Goal: Task Accomplishment & Management: Complete application form

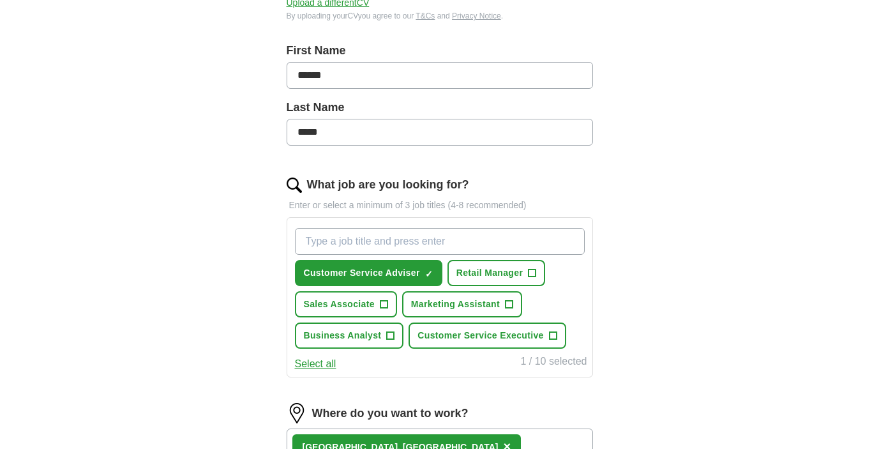
scroll to position [254, 0]
click at [396, 271] on span "Customer Service Adviser" at bounding box center [362, 272] width 116 height 13
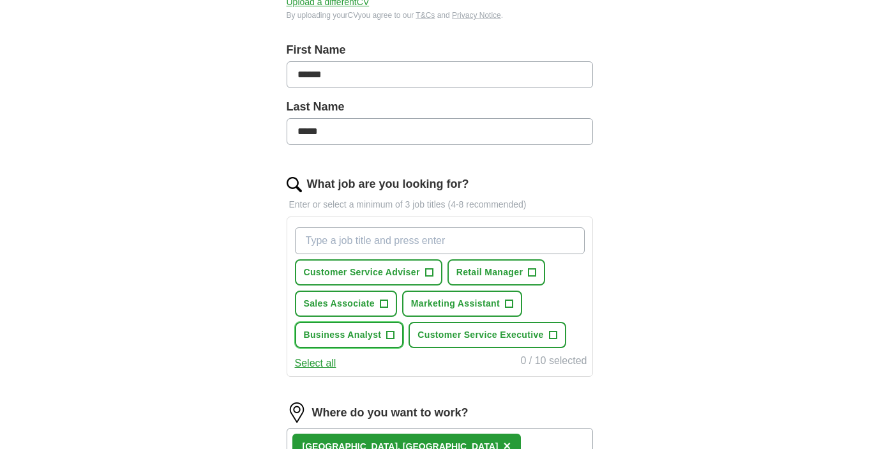
click at [365, 334] on span "Business Analyst" at bounding box center [343, 334] width 78 height 13
click at [445, 243] on input "What job are you looking for?" at bounding box center [440, 240] width 290 height 27
type input "business consultant"
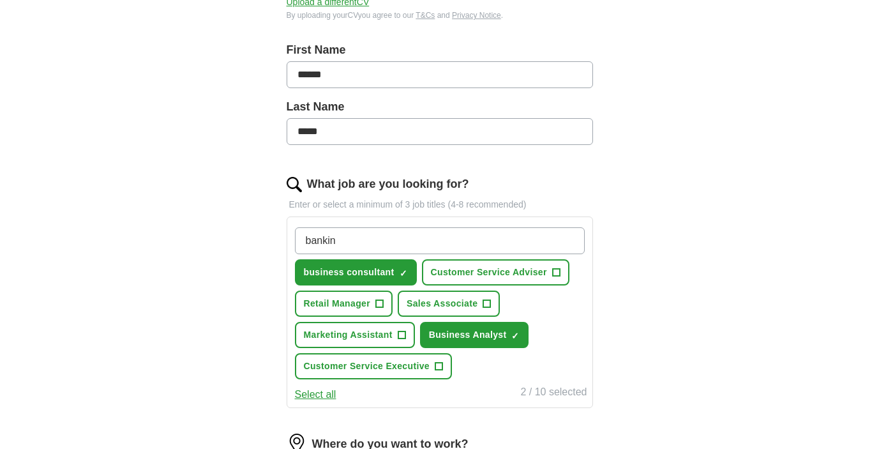
type input "banking"
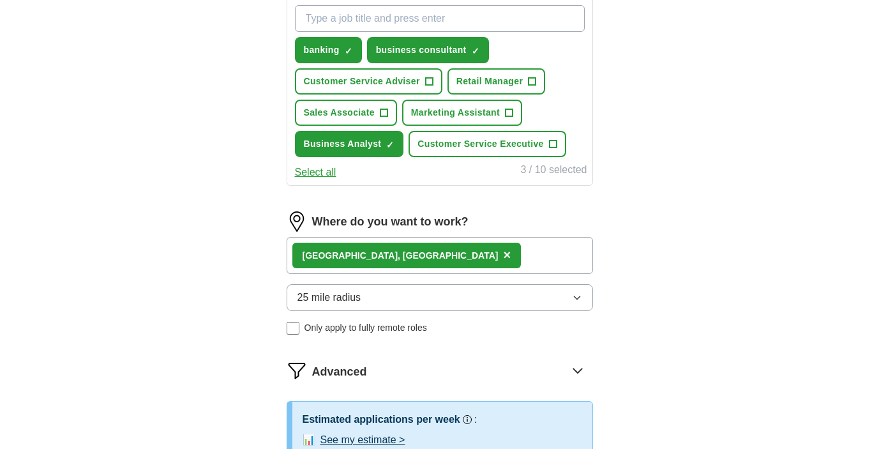
scroll to position [501, 0]
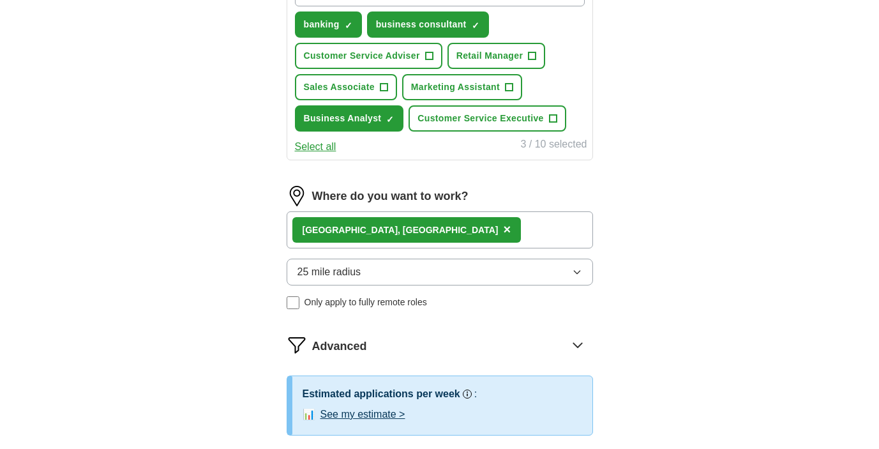
click at [444, 224] on div "[GEOGRAPHIC_DATA], [GEOGRAPHIC_DATA] ×" at bounding box center [440, 229] width 307 height 37
click at [426, 234] on div "[GEOGRAPHIC_DATA], [GEOGRAPHIC_DATA] ×" at bounding box center [440, 229] width 307 height 37
click at [407, 234] on div "[GEOGRAPHIC_DATA], [GEOGRAPHIC_DATA] ×" at bounding box center [440, 229] width 307 height 37
click at [415, 282] on button "25 mile radius" at bounding box center [440, 272] width 307 height 27
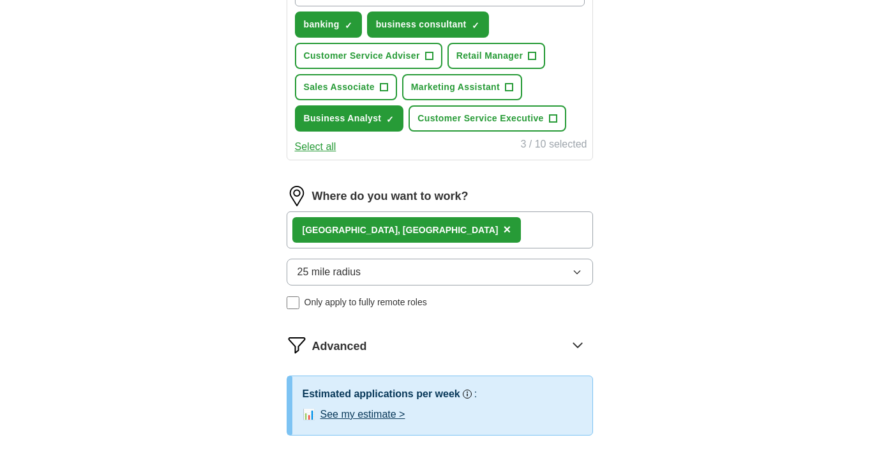
click at [415, 282] on button "25 mile radius" at bounding box center [440, 272] width 307 height 27
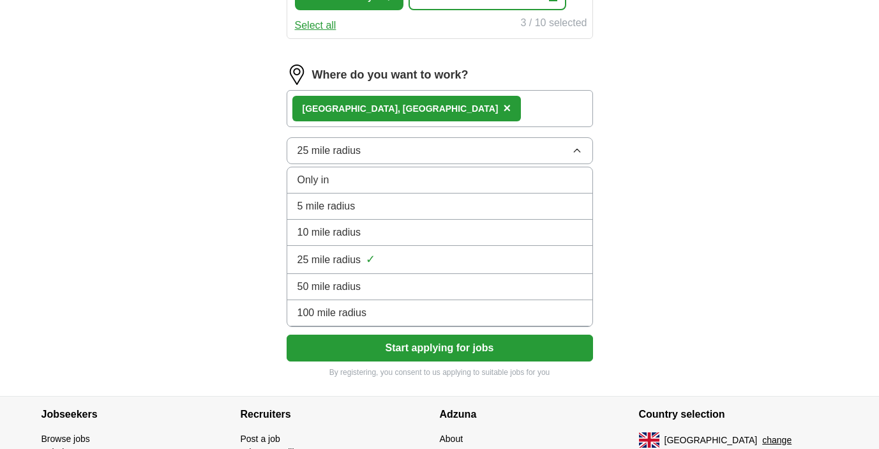
scroll to position [624, 0]
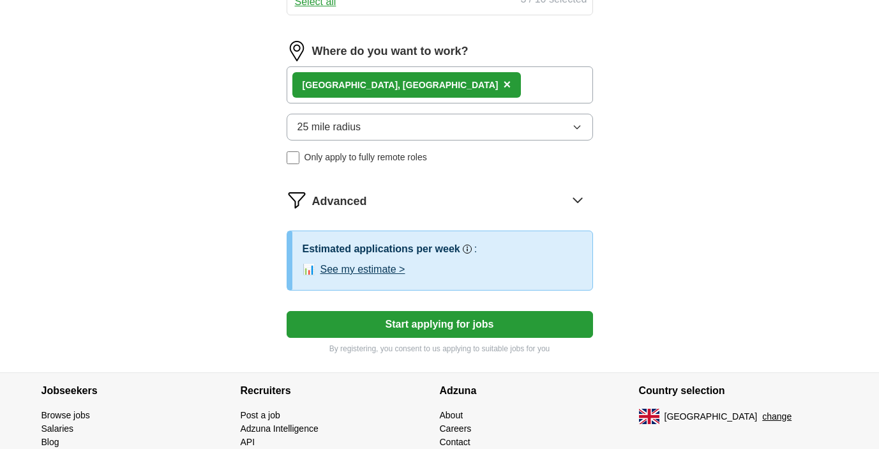
scroll to position [647, 0]
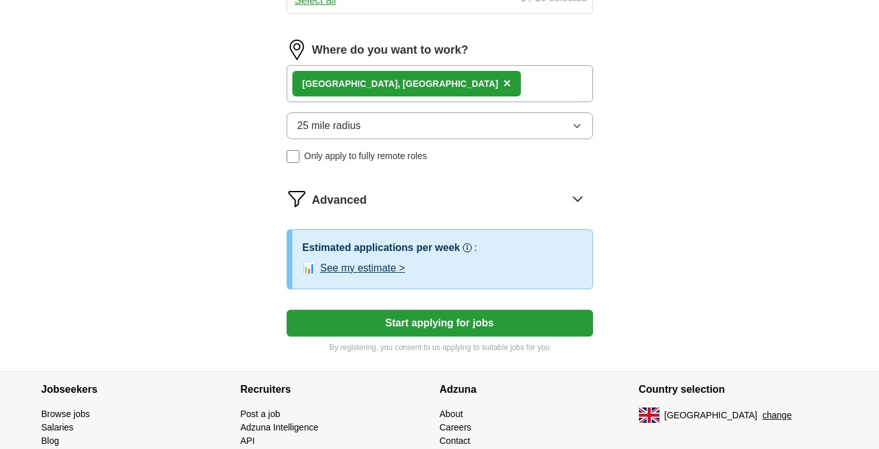
click at [391, 269] on button "See my estimate >" at bounding box center [363, 268] width 85 height 15
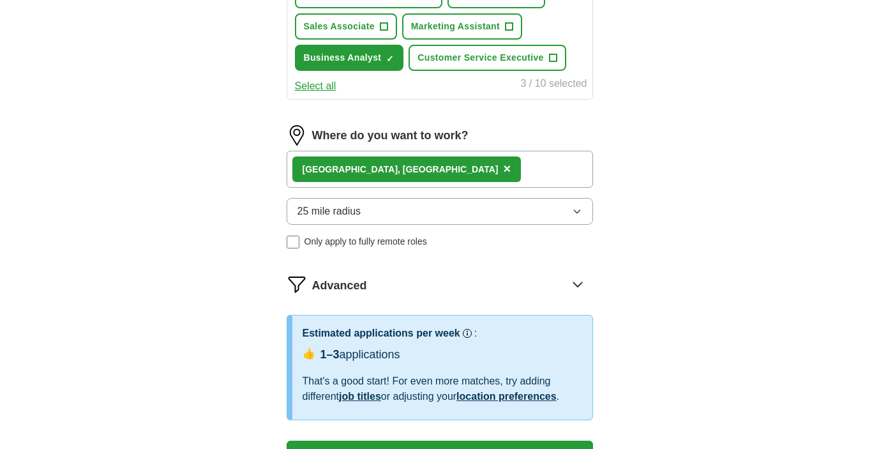
scroll to position [550, 0]
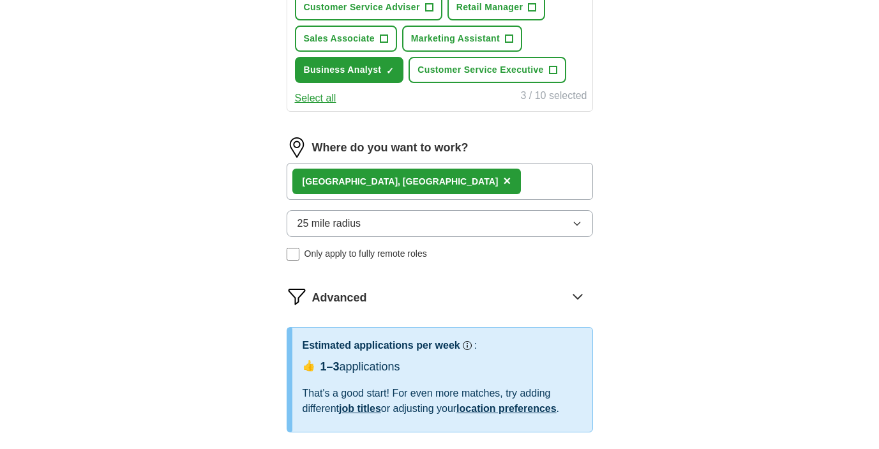
click at [465, 185] on div "[GEOGRAPHIC_DATA], [GEOGRAPHIC_DATA] ×" at bounding box center [440, 181] width 307 height 37
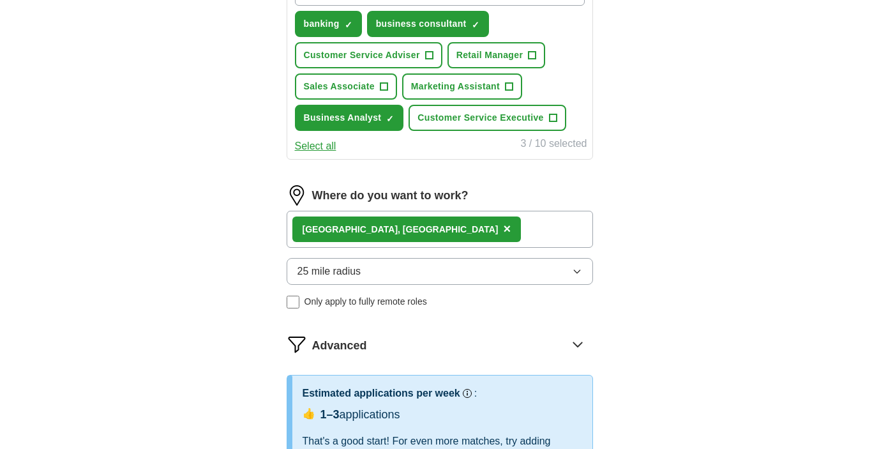
scroll to position [491, 0]
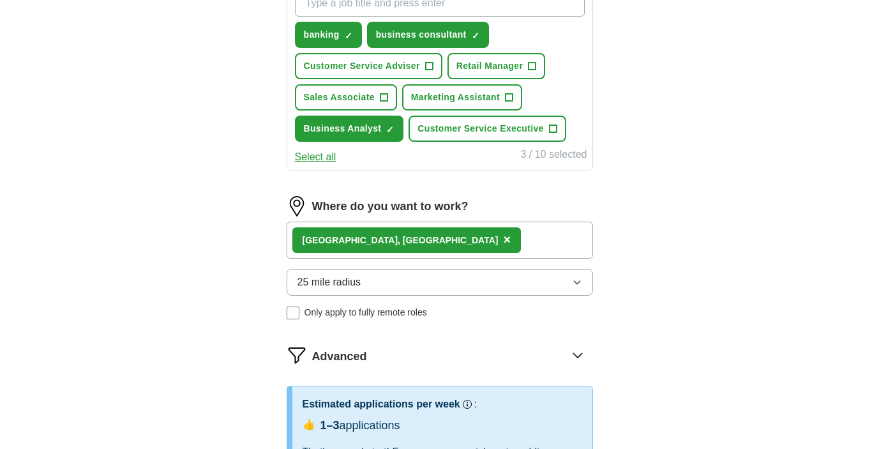
click at [368, 208] on label "Where do you want to work?" at bounding box center [390, 206] width 156 height 17
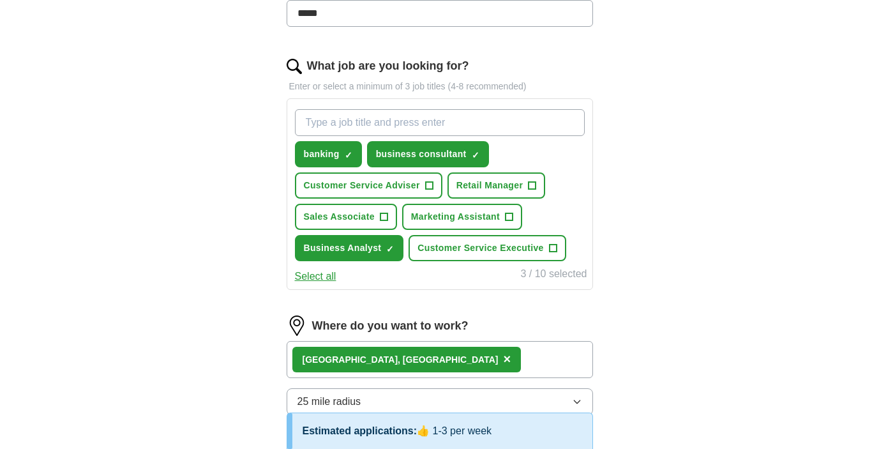
scroll to position [370, 0]
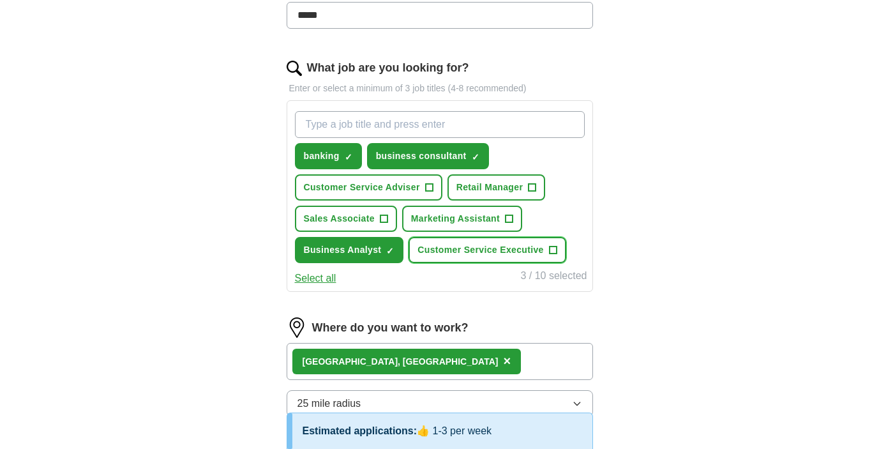
click at [453, 256] on span "Customer Service Executive" at bounding box center [481, 249] width 126 height 13
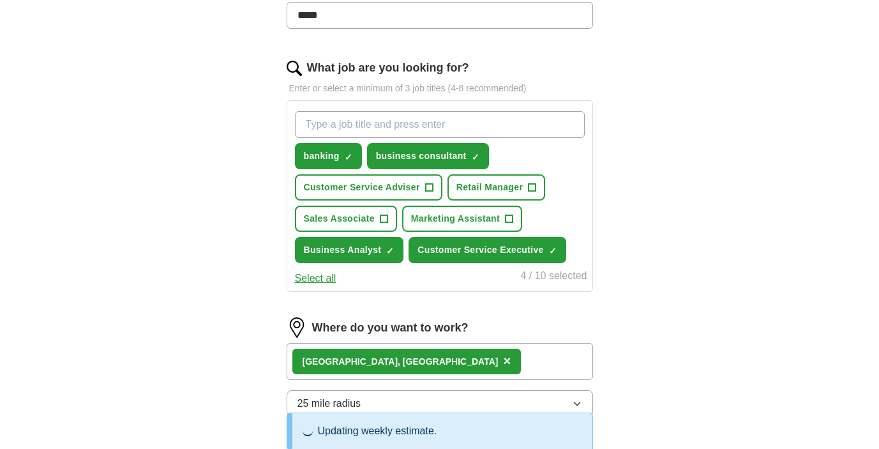
click at [325, 278] on button "Select all" at bounding box center [316, 278] width 42 height 15
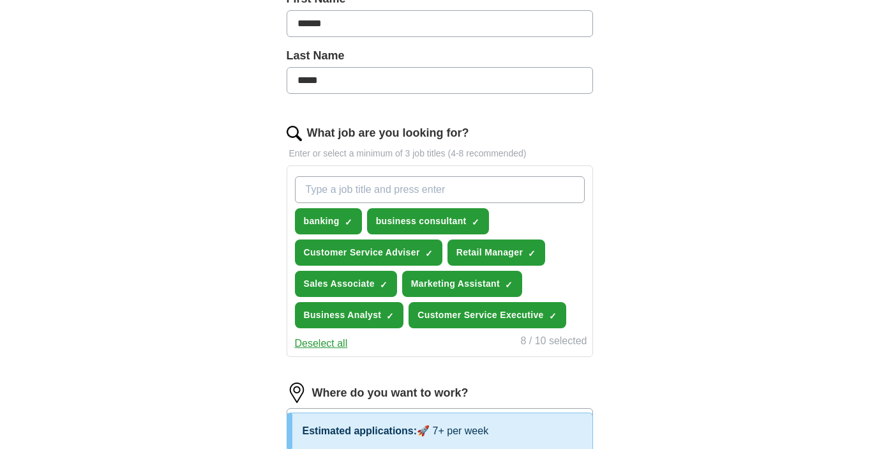
scroll to position [299, 0]
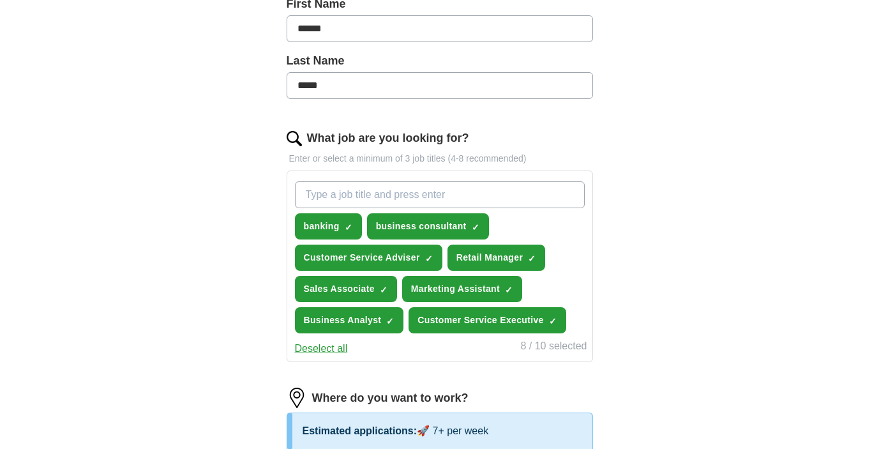
click at [418, 193] on input "What job are you looking for?" at bounding box center [440, 194] width 290 height 27
type input "project management"
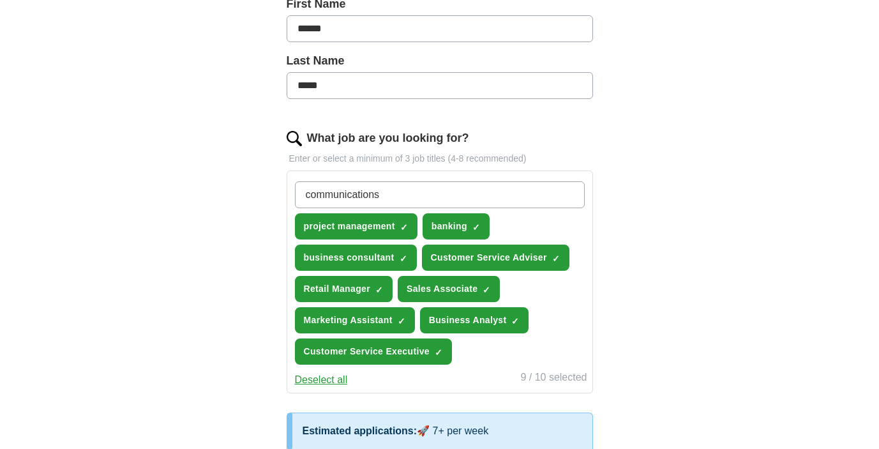
type input "communications"
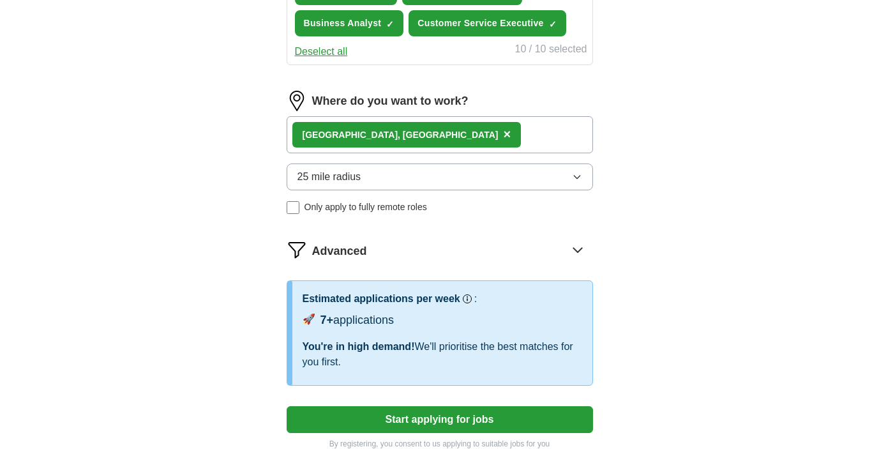
scroll to position [620, 0]
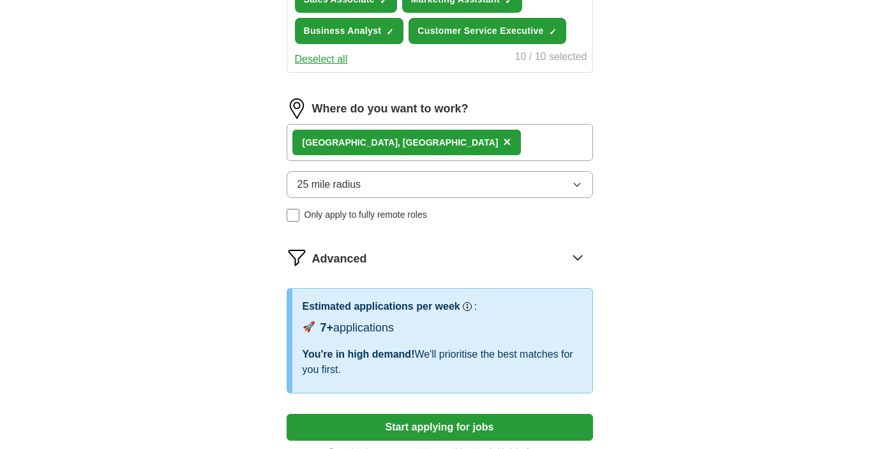
click at [441, 137] on div "[GEOGRAPHIC_DATA], [GEOGRAPHIC_DATA] ×" at bounding box center [440, 142] width 307 height 37
click at [434, 181] on button "25 mile radius" at bounding box center [440, 184] width 307 height 27
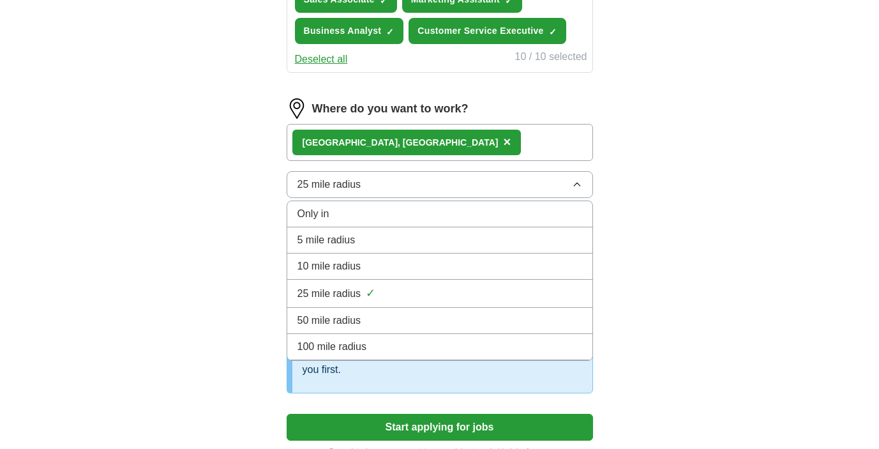
click at [378, 318] on div "50 mile radius" at bounding box center [440, 320] width 285 height 15
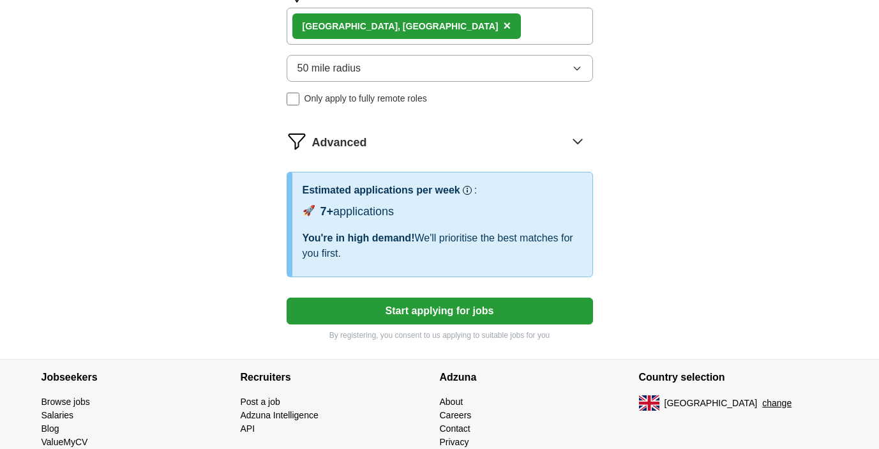
scroll to position [789, 0]
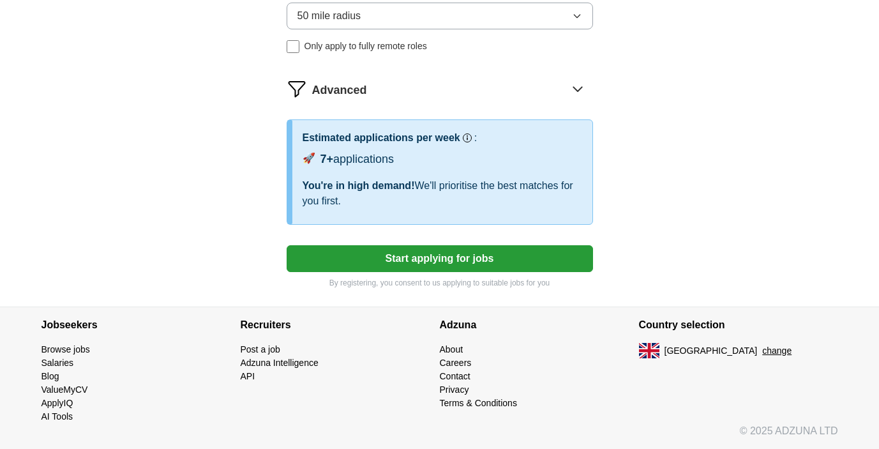
click at [493, 259] on button "Start applying for jobs" at bounding box center [440, 258] width 307 height 27
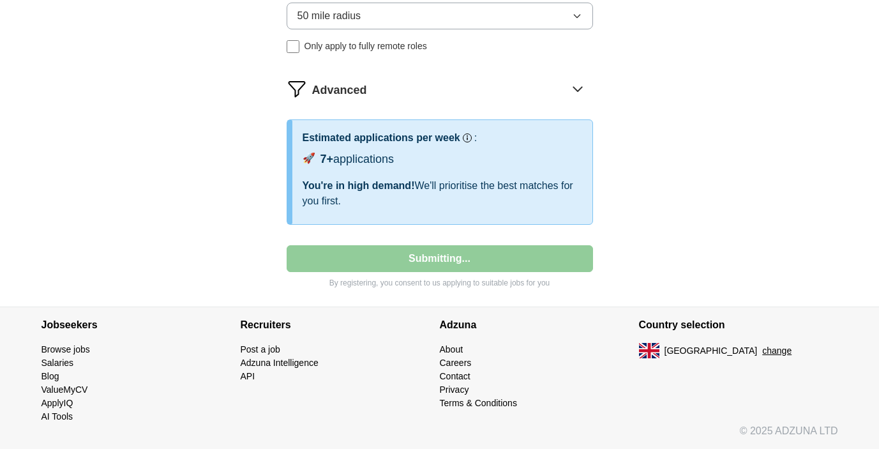
select select "**"
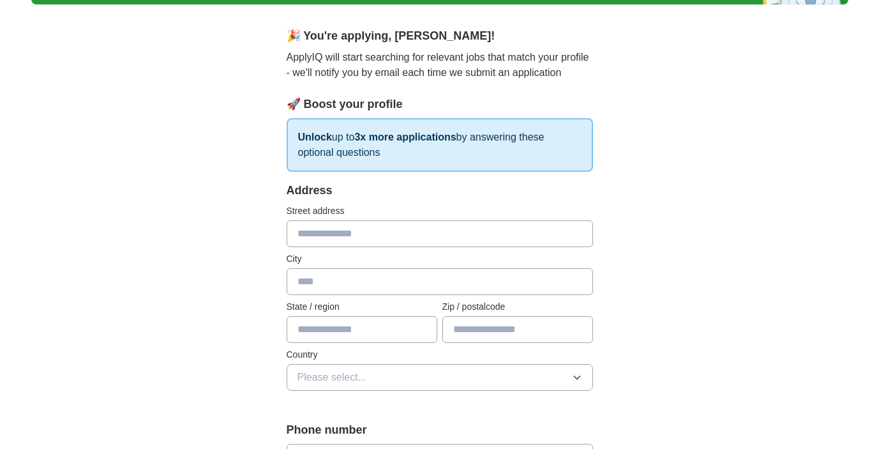
scroll to position [102, 0]
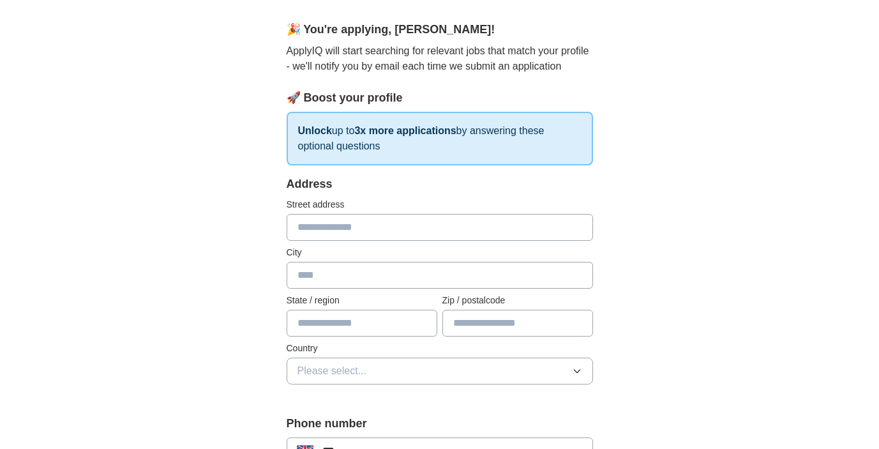
click at [447, 229] on input "text" at bounding box center [440, 227] width 307 height 27
type input "**********"
type input "*******"
type input "*****"
type input "********"
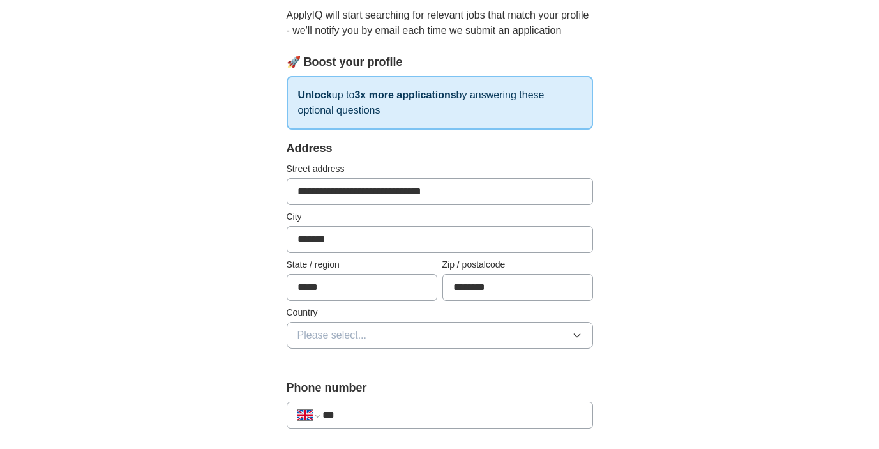
scroll to position [148, 0]
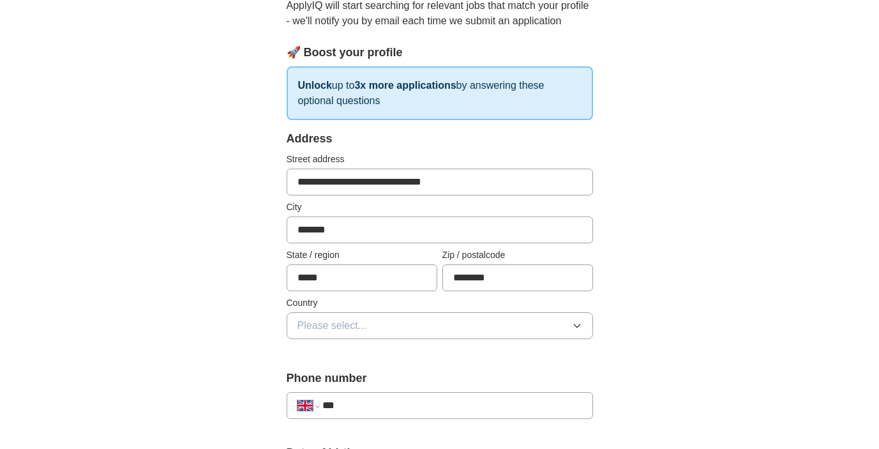
click at [393, 227] on input "*******" at bounding box center [440, 229] width 307 height 27
type input "******"
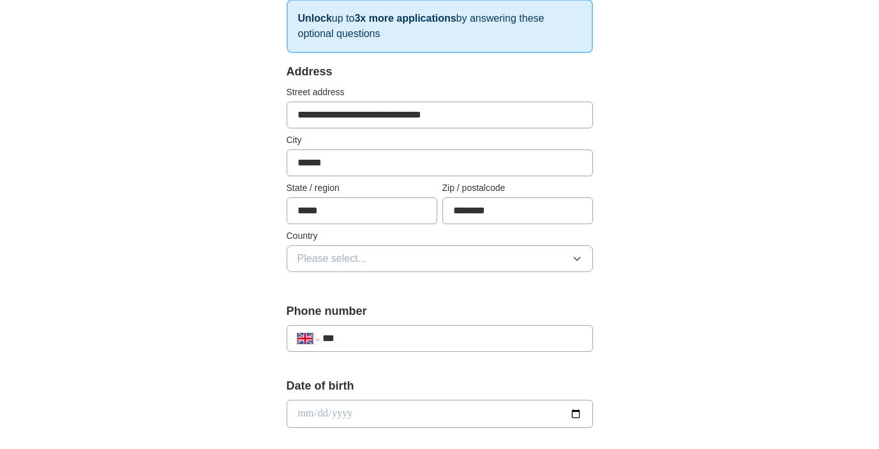
scroll to position [229, 0]
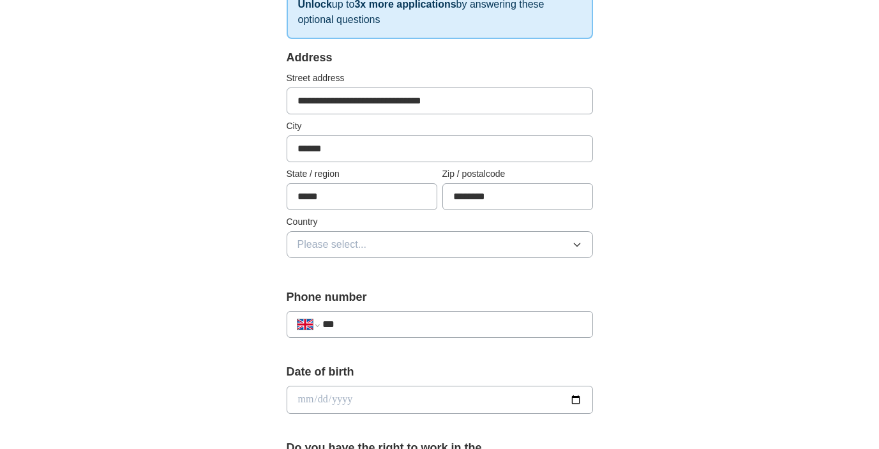
click at [357, 245] on span "Please select..." at bounding box center [333, 244] width 70 height 15
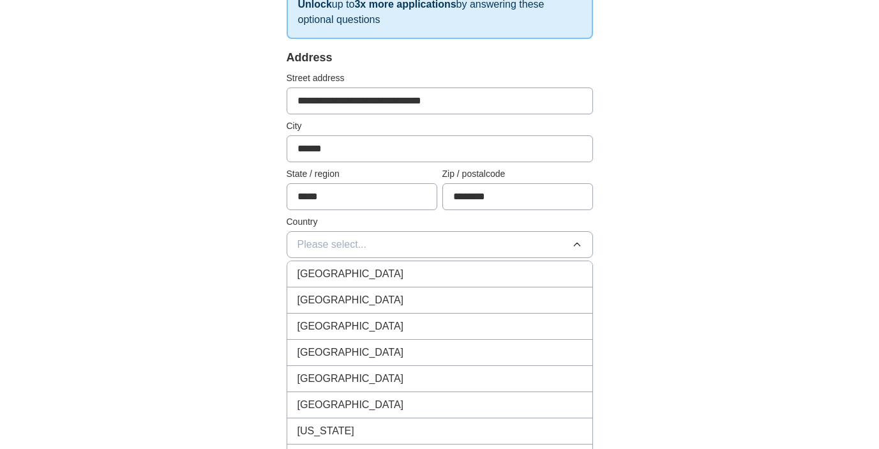
click at [357, 273] on span "[GEOGRAPHIC_DATA]" at bounding box center [351, 273] width 107 height 15
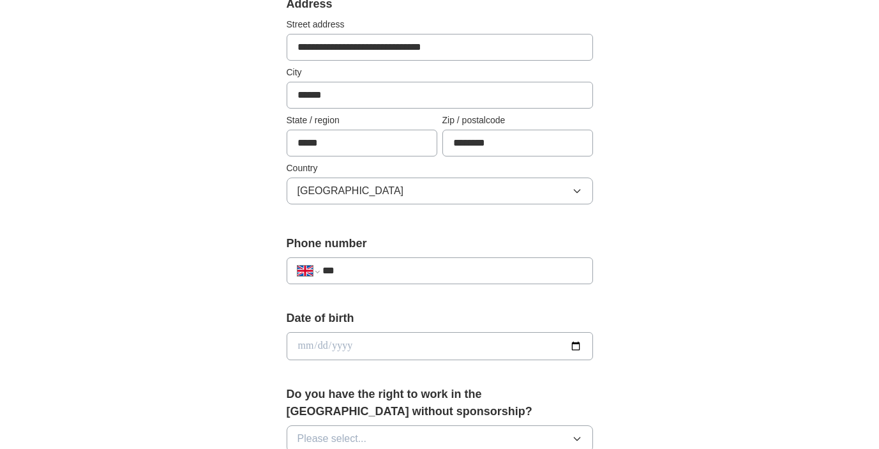
scroll to position [292, 0]
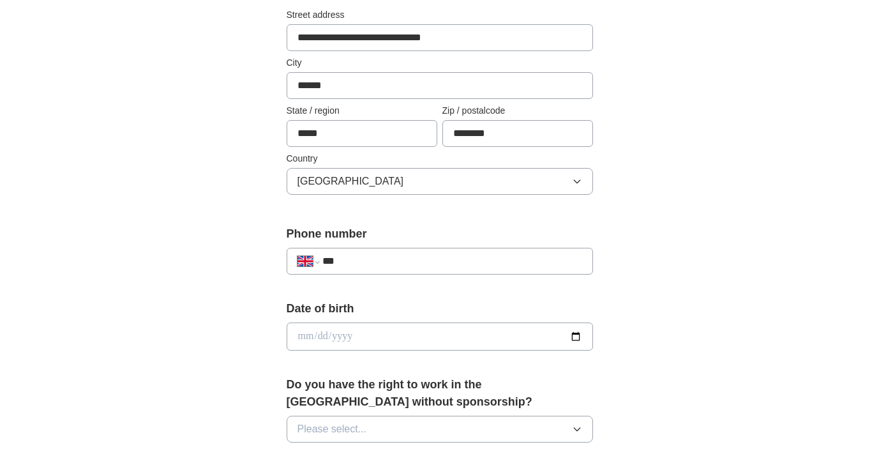
click at [393, 256] on input "***" at bounding box center [451, 261] width 259 height 15
type input "**********"
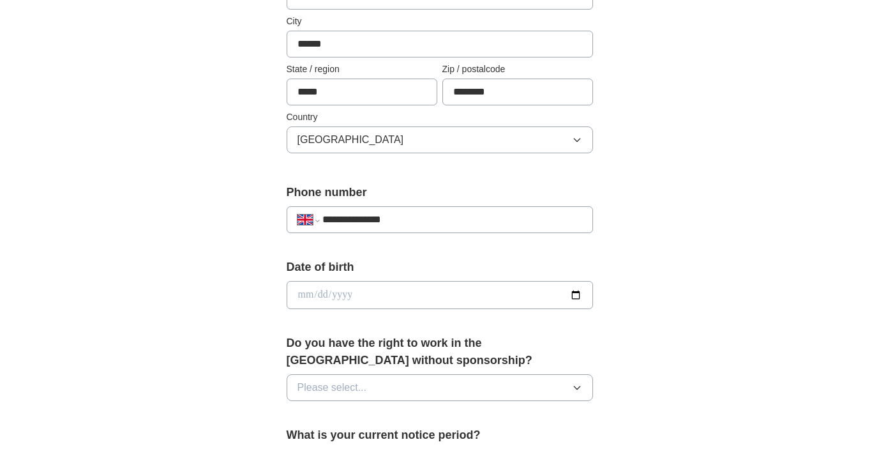
scroll to position [367, 0]
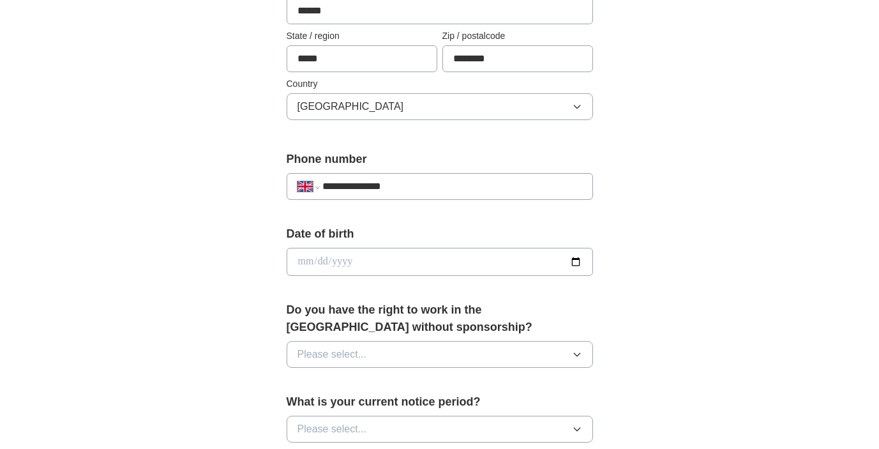
click at [381, 254] on input "date" at bounding box center [440, 262] width 307 height 28
type input "**********"
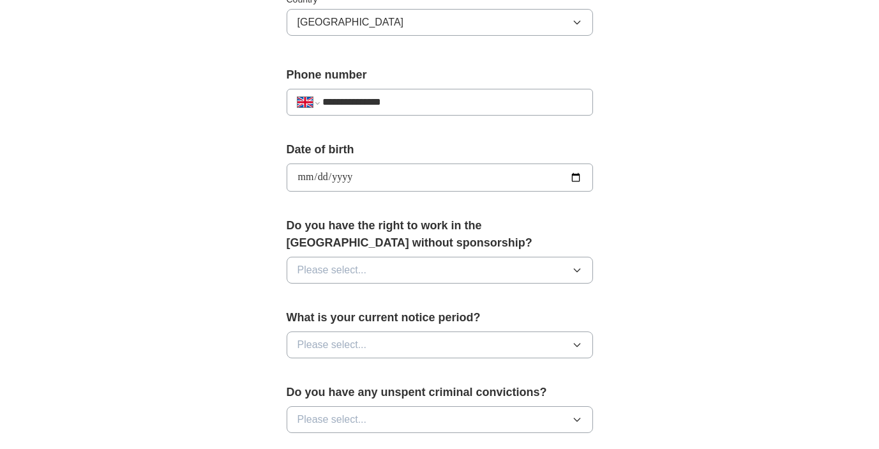
scroll to position [458, 0]
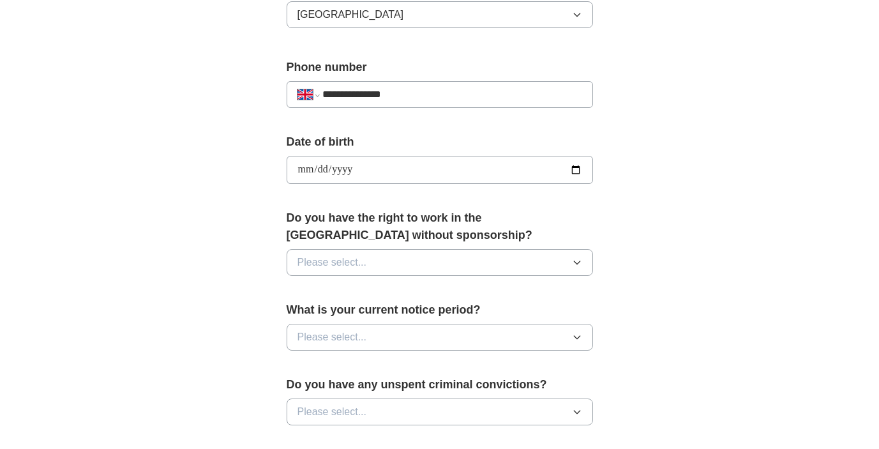
click at [380, 263] on button "Please select..." at bounding box center [440, 262] width 307 height 27
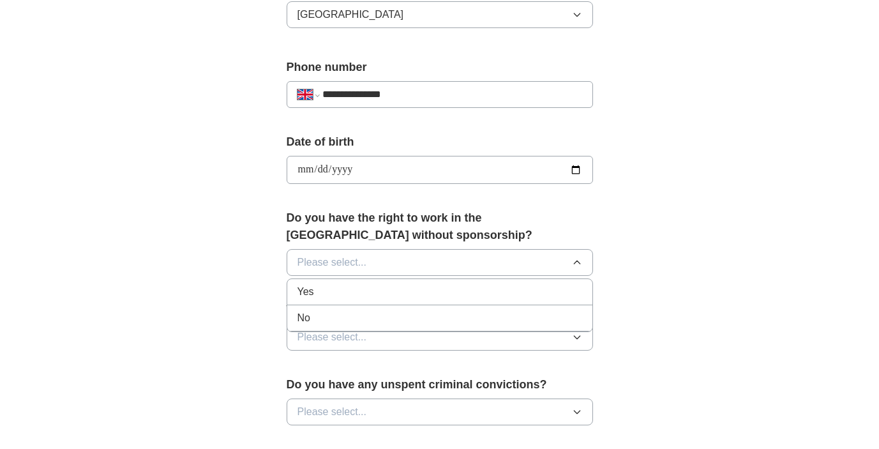
click at [378, 284] on div "Yes" at bounding box center [440, 291] width 285 height 15
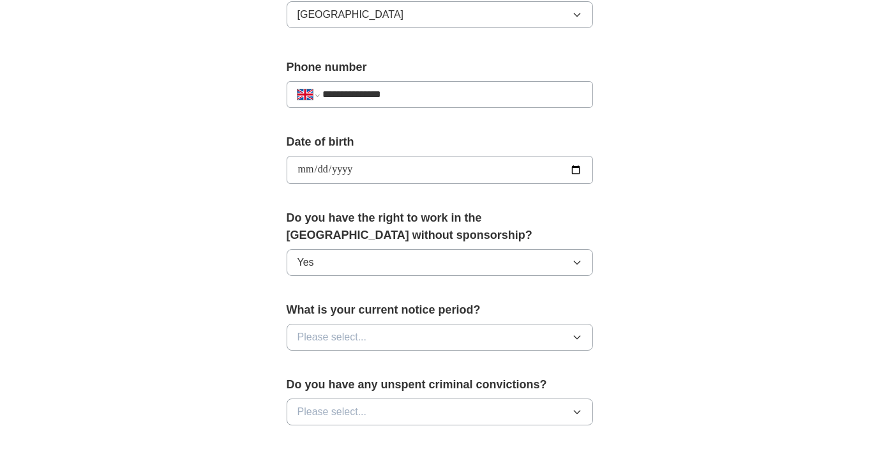
scroll to position [518, 0]
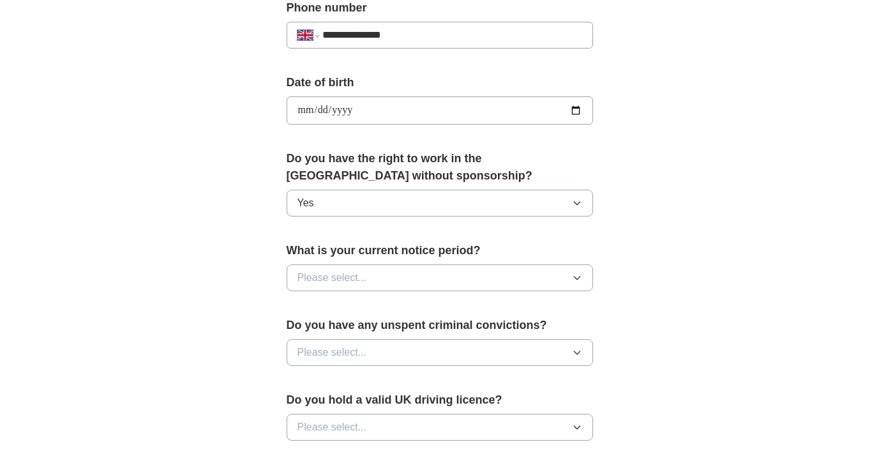
click at [391, 273] on button "Please select..." at bounding box center [440, 277] width 307 height 27
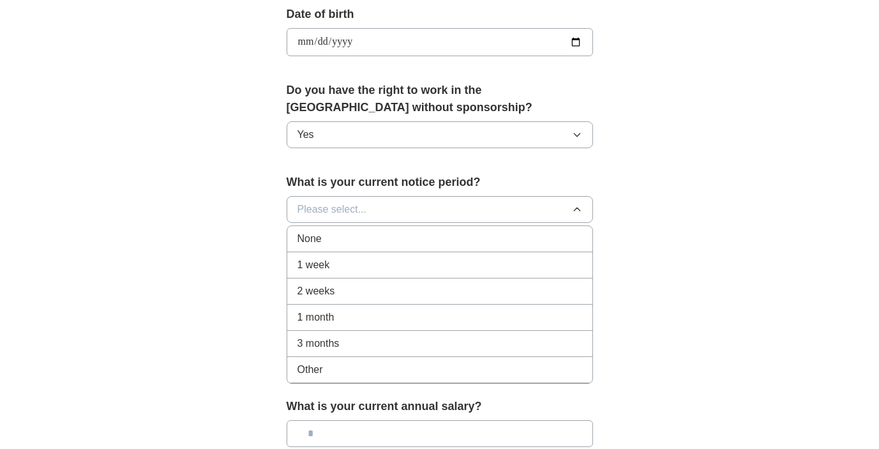
scroll to position [591, 0]
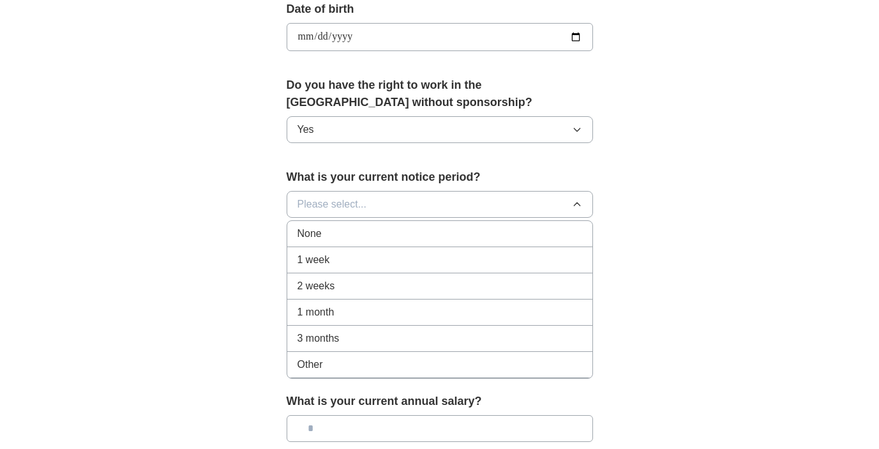
click at [418, 244] on li "None" at bounding box center [439, 234] width 305 height 26
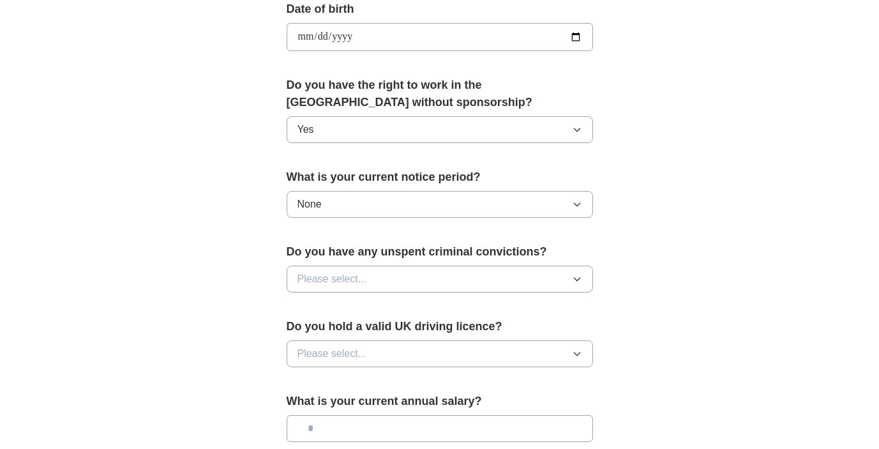
click at [400, 279] on button "Please select..." at bounding box center [440, 279] width 307 height 27
click at [379, 328] on div "No" at bounding box center [440, 334] width 285 height 15
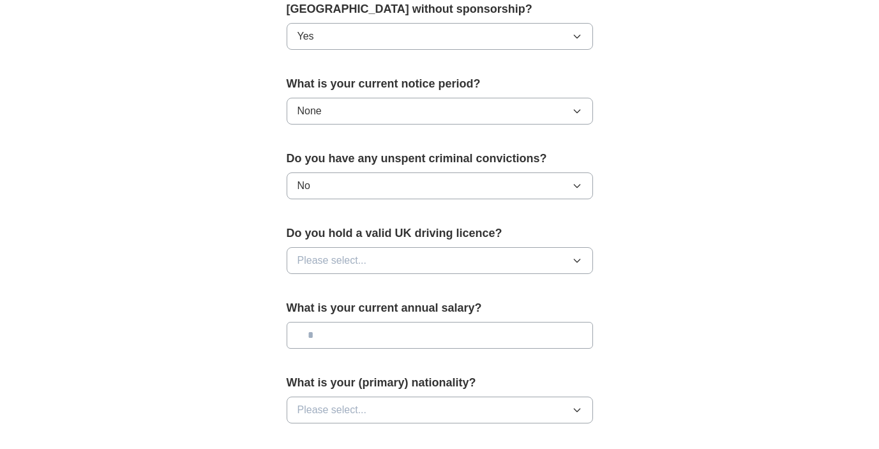
scroll to position [704, 0]
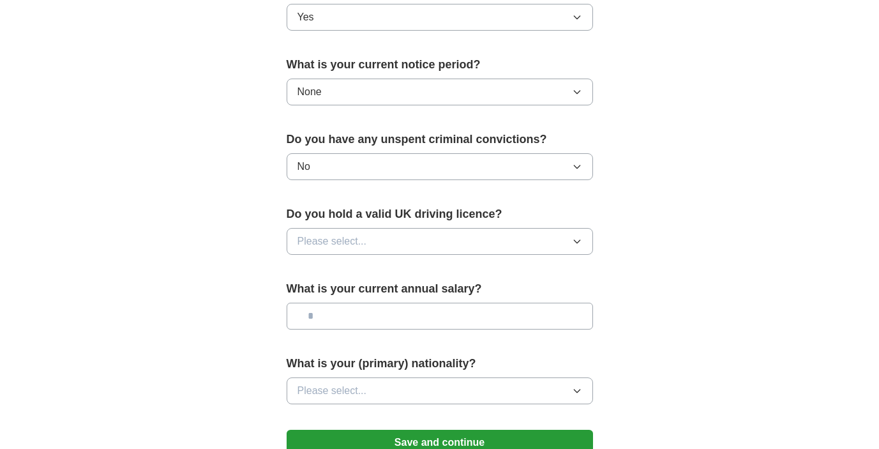
click at [411, 237] on button "Please select..." at bounding box center [440, 241] width 307 height 27
click at [399, 268] on div "Yes" at bounding box center [440, 270] width 285 height 15
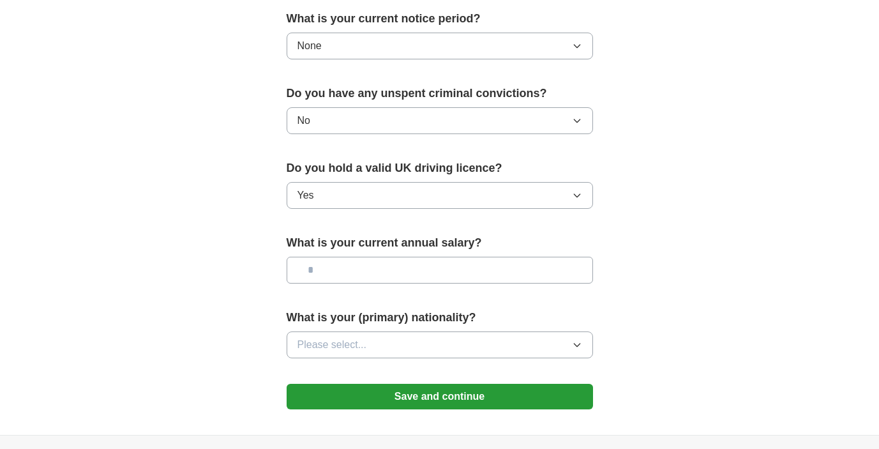
scroll to position [752, 0]
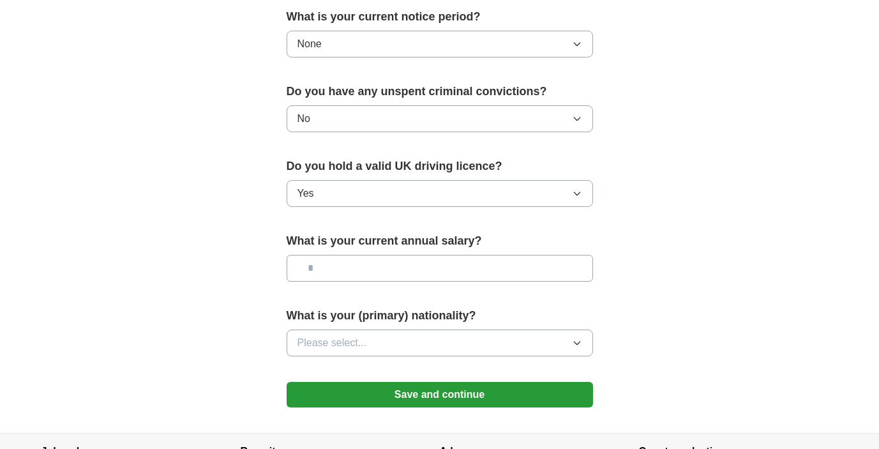
click at [420, 280] on input "text" at bounding box center [440, 268] width 307 height 27
type input "*******"
click at [438, 333] on button "Please select..." at bounding box center [440, 342] width 307 height 27
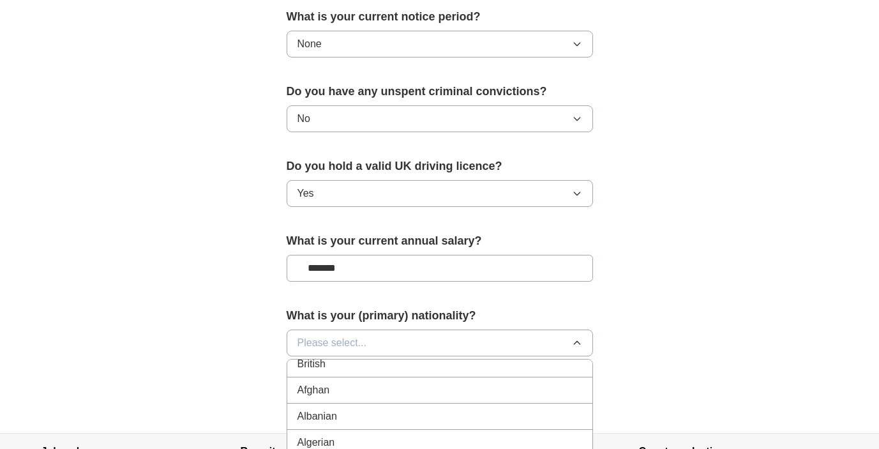
scroll to position [29, 0]
click at [434, 375] on div "British" at bounding box center [440, 368] width 285 height 15
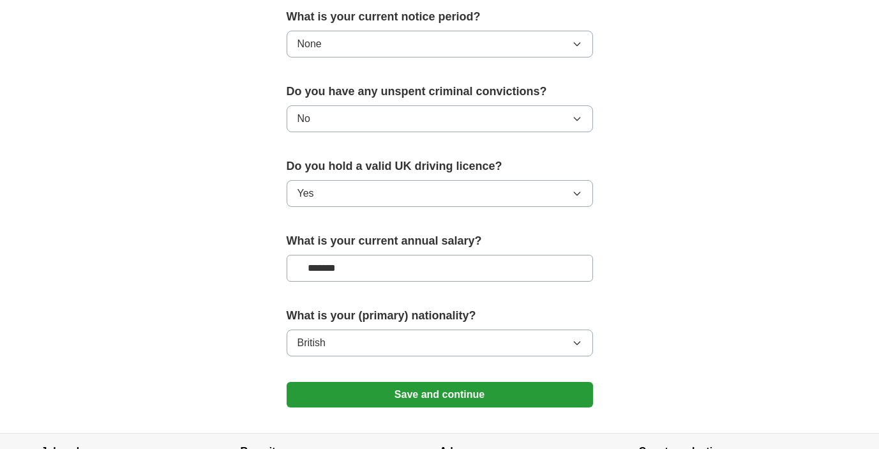
click at [487, 87] on label "Do you have any unspent criminal convictions?" at bounding box center [440, 91] width 307 height 17
copy label "Do you have any unspent criminal convictions?"
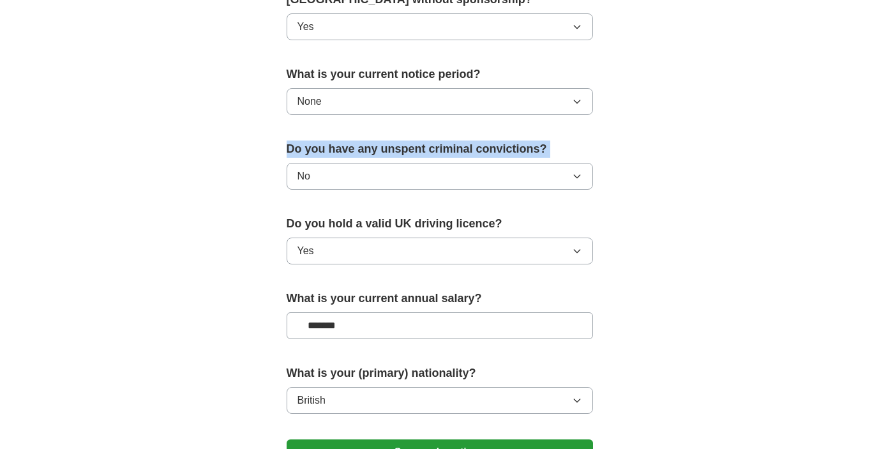
scroll to position [685, 0]
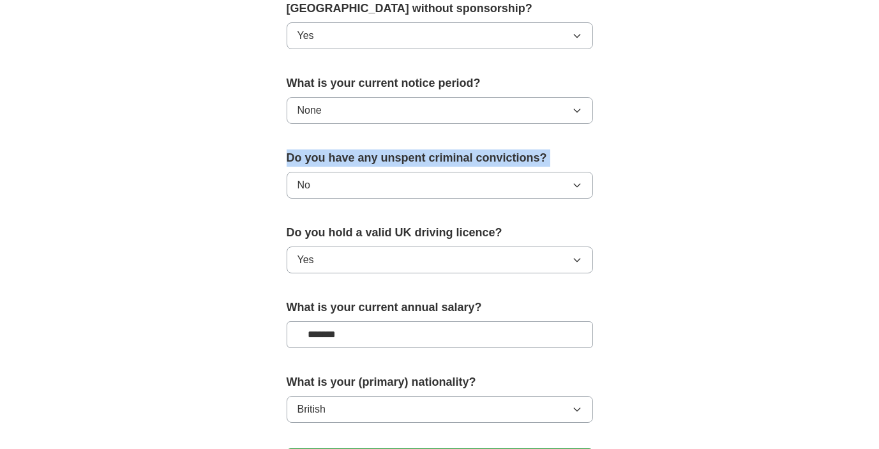
click at [426, 197] on button "No" at bounding box center [440, 185] width 307 height 27
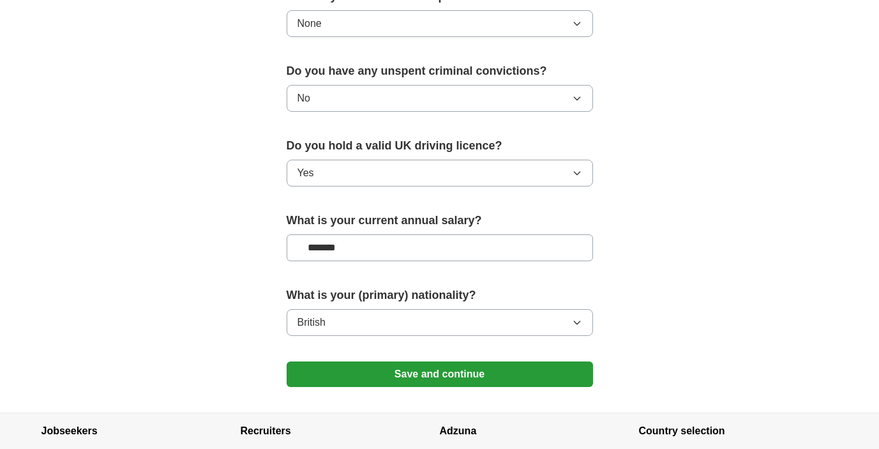
scroll to position [786, 0]
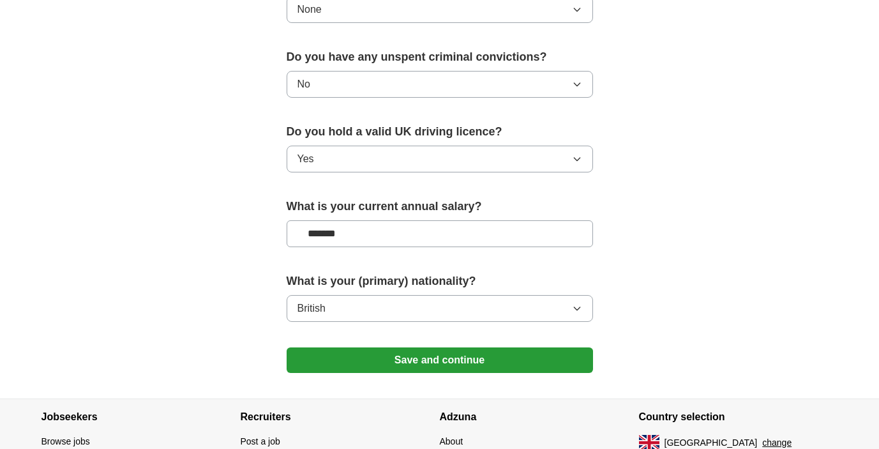
click at [405, 360] on button "Save and continue" at bounding box center [440, 360] width 307 height 26
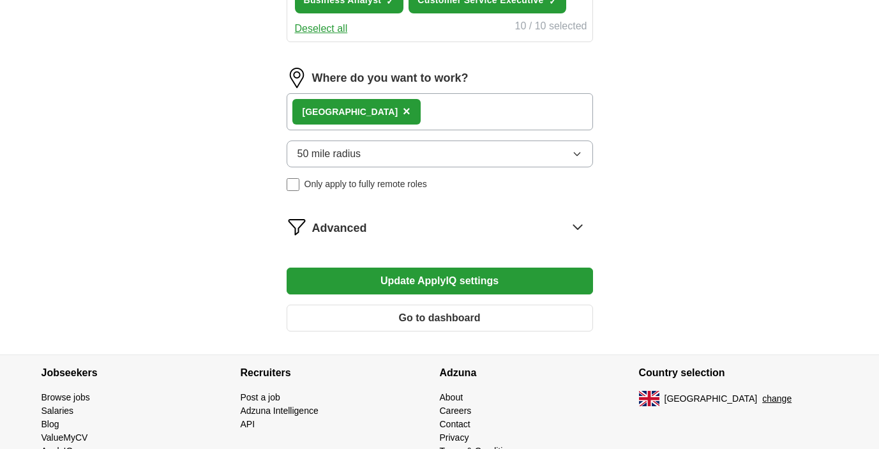
scroll to position [639, 0]
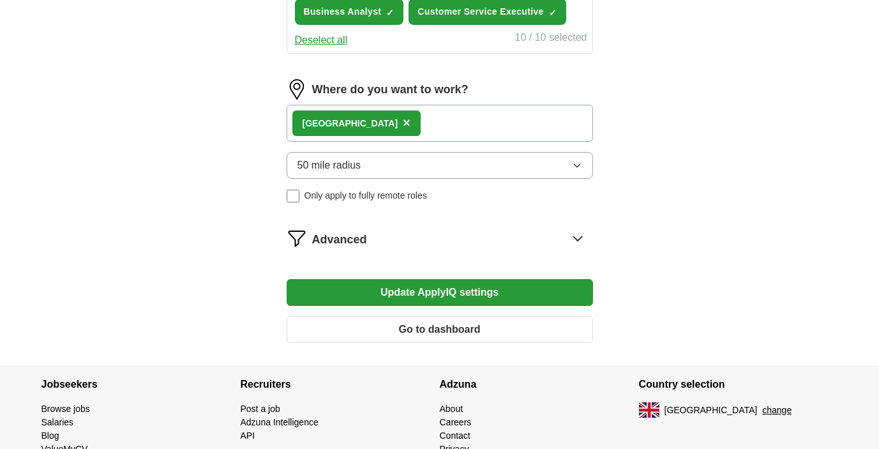
click at [578, 245] on icon at bounding box center [578, 238] width 20 height 20
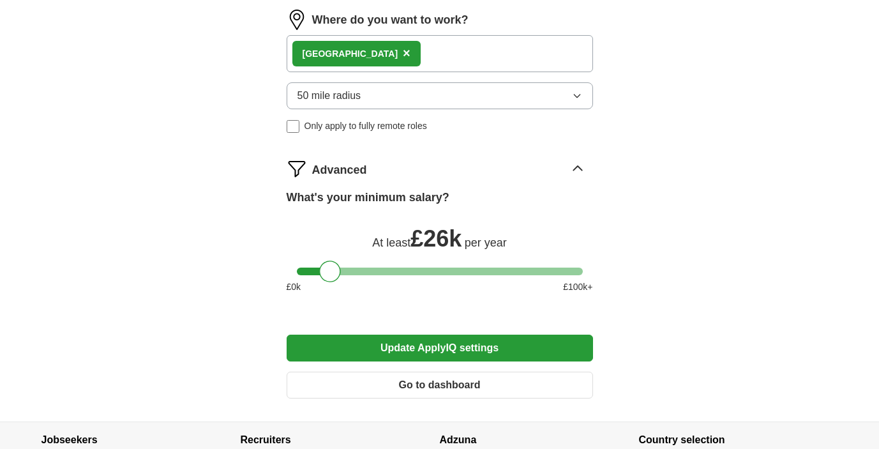
scroll to position [727, 0]
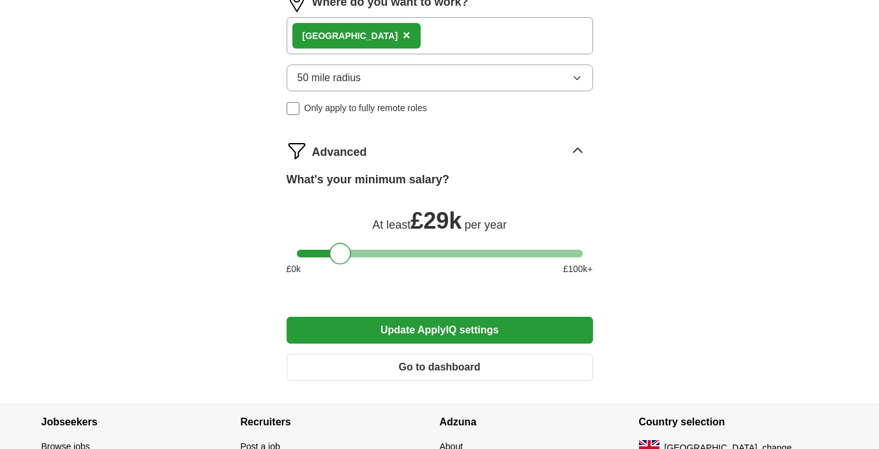
drag, startPoint x: 327, startPoint y: 255, endPoint x: 337, endPoint y: 255, distance: 9.6
click at [337, 255] on div at bounding box center [340, 254] width 22 height 22
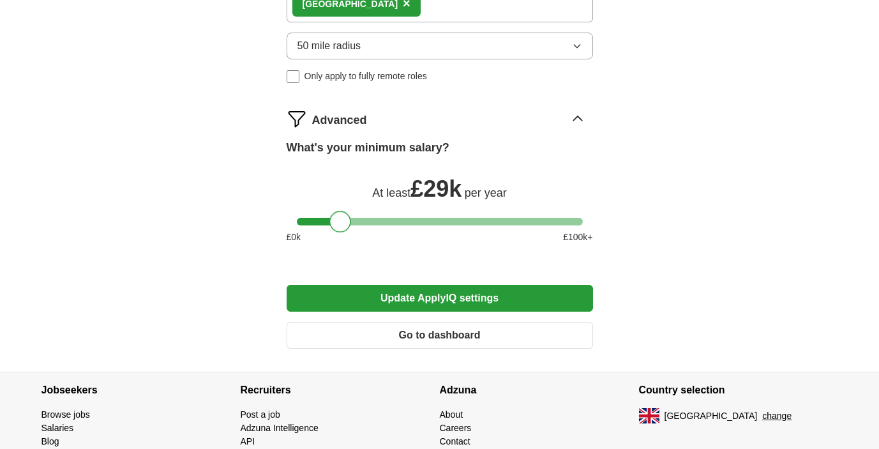
scroll to position [763, 0]
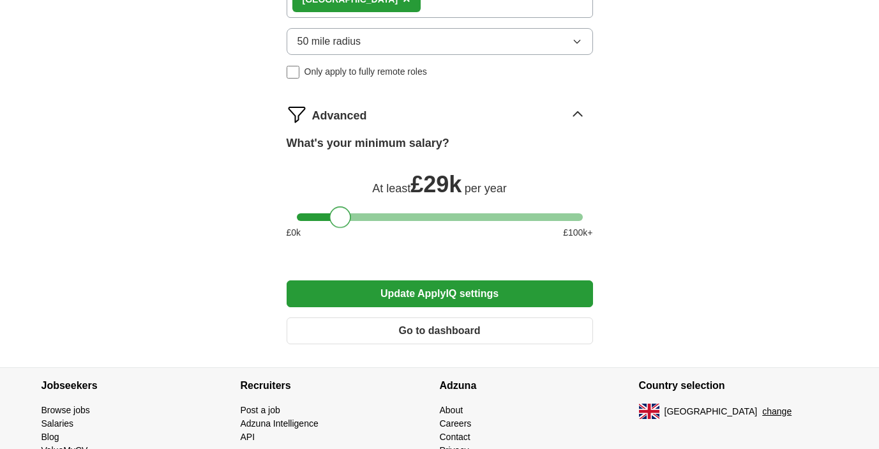
click at [416, 289] on button "Update ApplyIQ settings" at bounding box center [440, 293] width 307 height 27
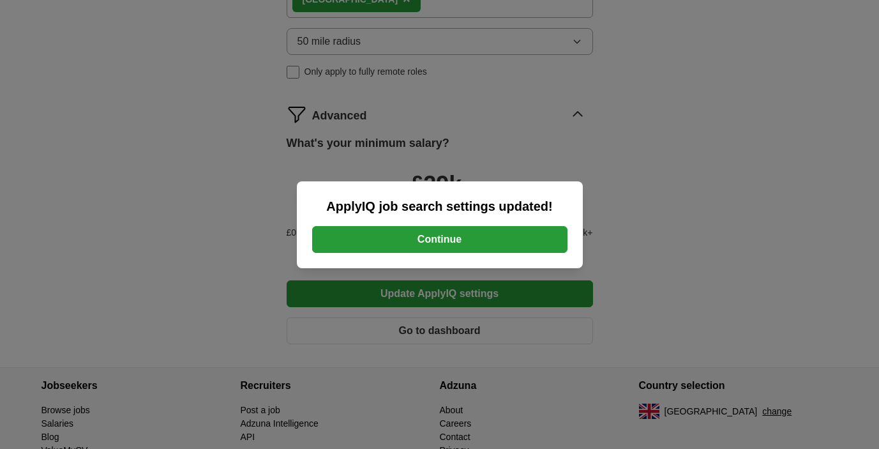
click at [472, 241] on button "Continue" at bounding box center [439, 239] width 255 height 27
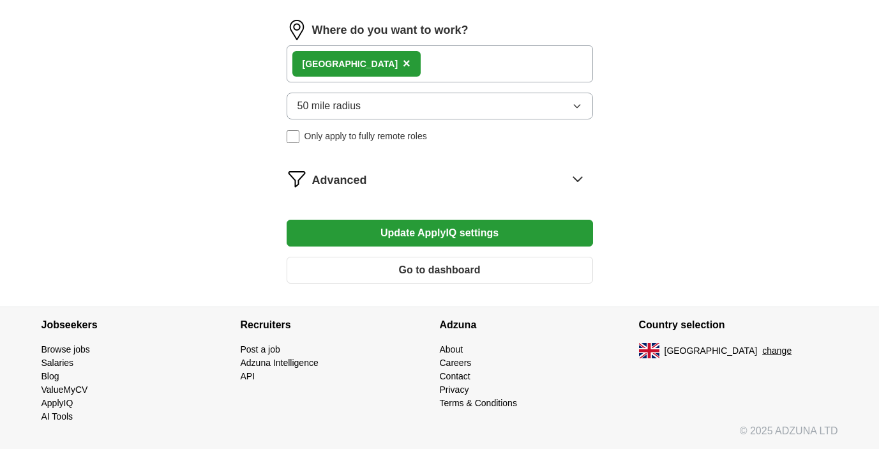
scroll to position [596, 0]
click at [570, 180] on icon at bounding box center [578, 179] width 20 height 20
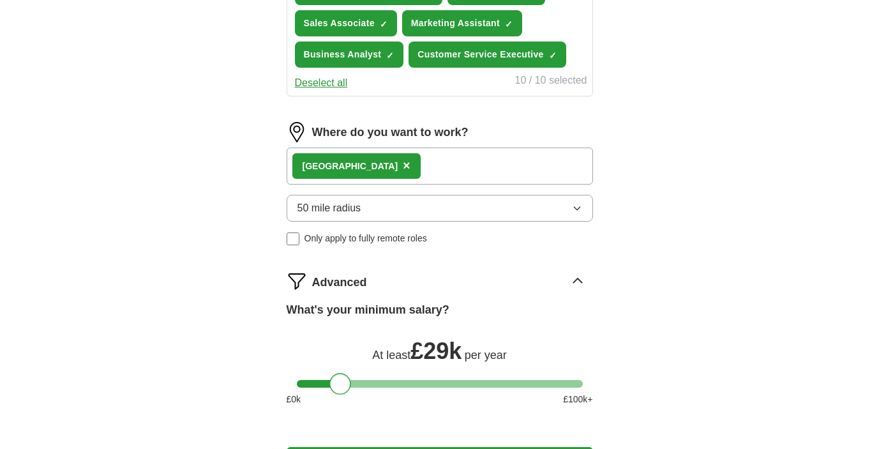
drag, startPoint x: 331, startPoint y: 285, endPoint x: 340, endPoint y: 386, distance: 100.7
click at [340, 386] on div at bounding box center [340, 384] width 22 height 22
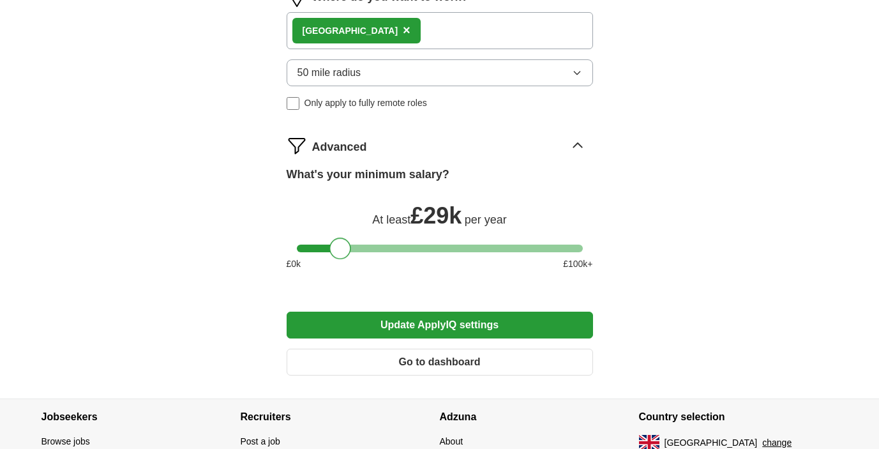
scroll to position [742, 0]
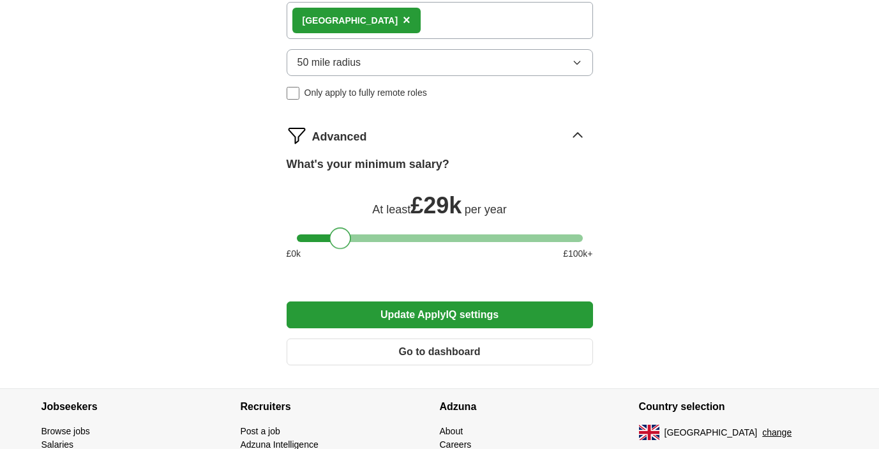
click at [372, 317] on button "Update ApplyIQ settings" at bounding box center [440, 314] width 307 height 27
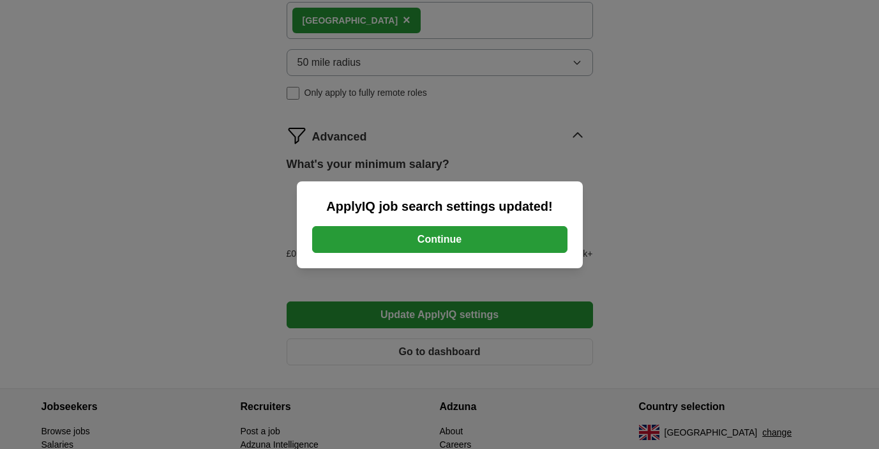
click at [463, 231] on button "Continue" at bounding box center [439, 239] width 255 height 27
